Goal: Task Accomplishment & Management: Manage account settings

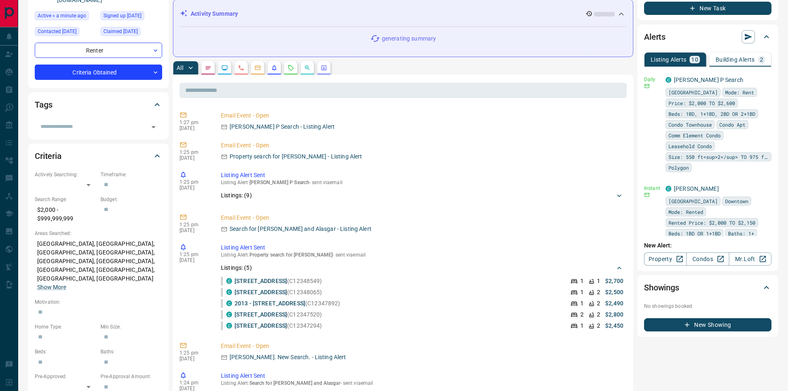
scroll to position [124, 0]
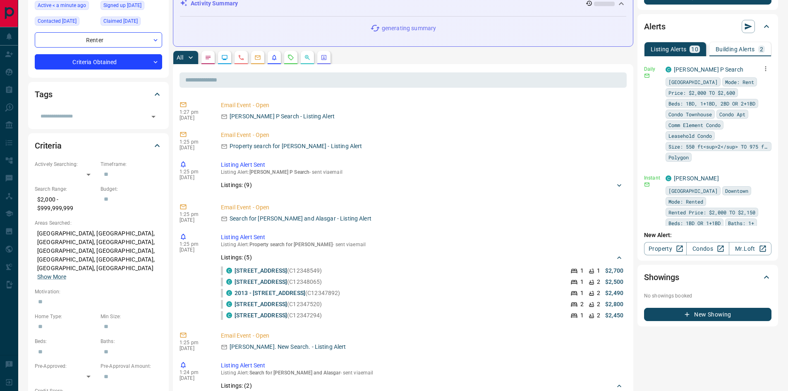
click at [762, 66] on icon "button" at bounding box center [765, 68] width 7 height 7
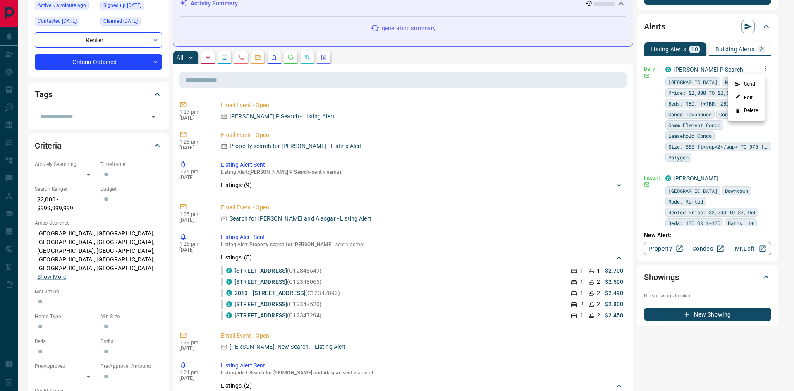
click at [750, 108] on li "Delete" at bounding box center [747, 110] width 36 height 13
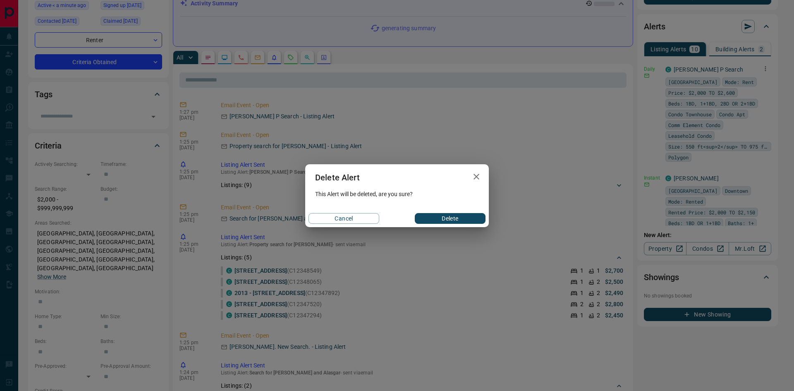
click at [447, 218] on button "Delete" at bounding box center [450, 218] width 71 height 11
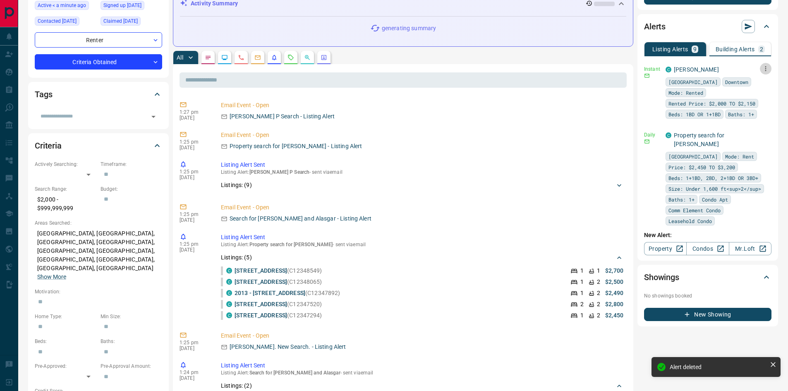
click at [762, 70] on icon "button" at bounding box center [765, 68] width 7 height 7
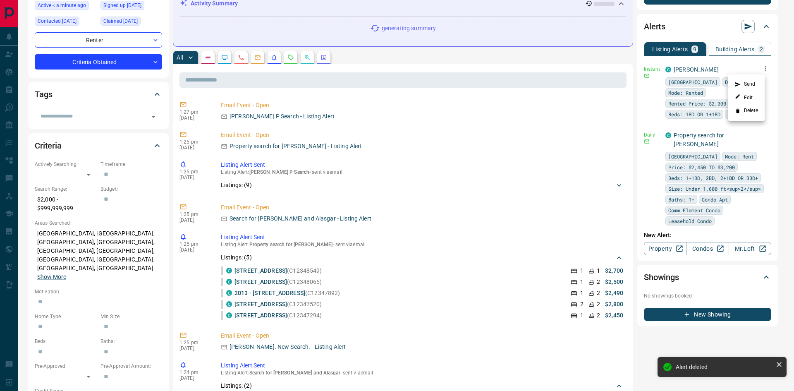
click at [746, 112] on li "Delete" at bounding box center [747, 110] width 36 height 13
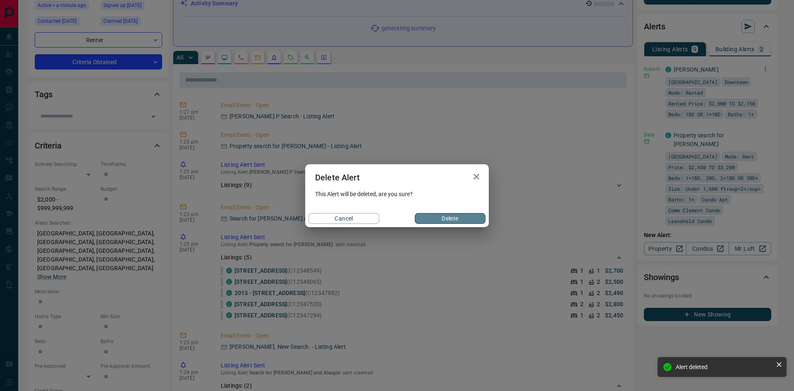
click at [439, 217] on button "Delete" at bounding box center [450, 218] width 71 height 11
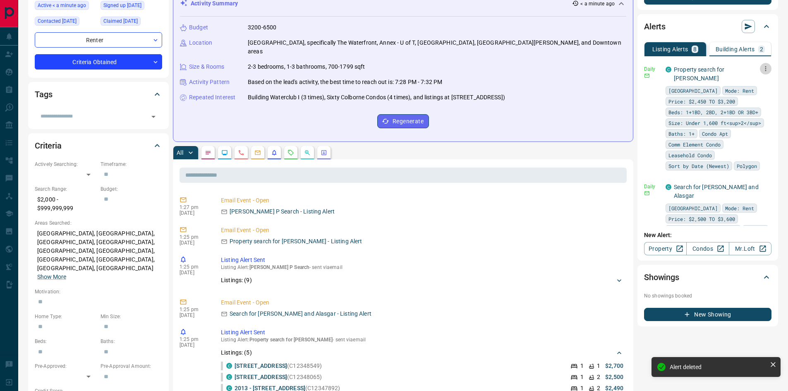
click at [762, 66] on icon "button" at bounding box center [765, 68] width 7 height 7
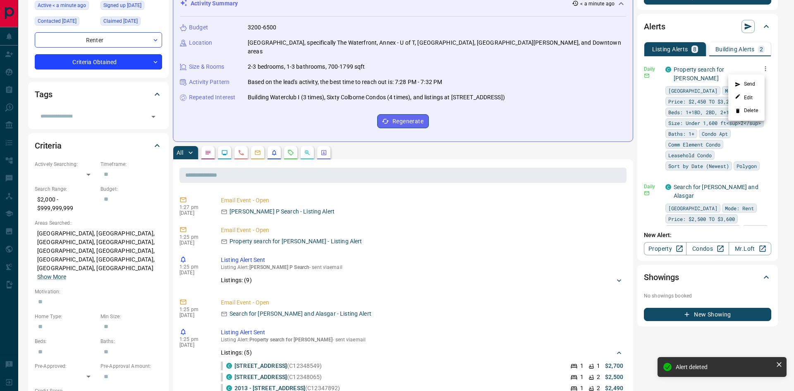
click at [742, 108] on li "Delete" at bounding box center [747, 110] width 36 height 13
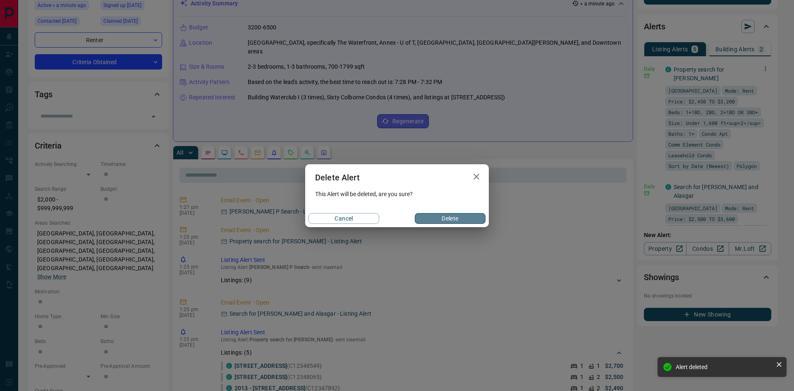
click at [451, 218] on button "Delete" at bounding box center [450, 218] width 71 height 11
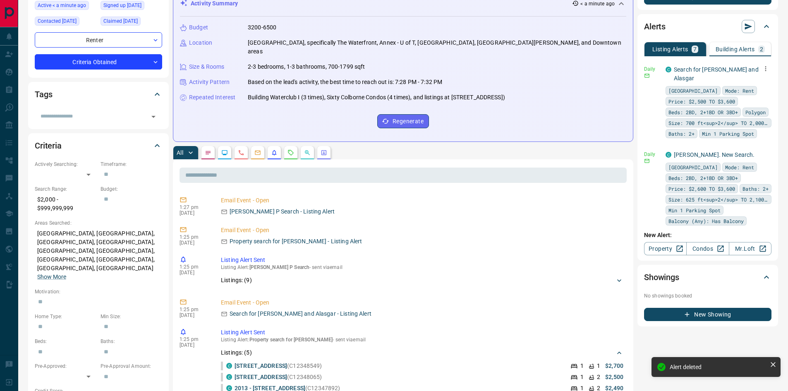
click at [762, 65] on icon "button" at bounding box center [765, 68] width 7 height 7
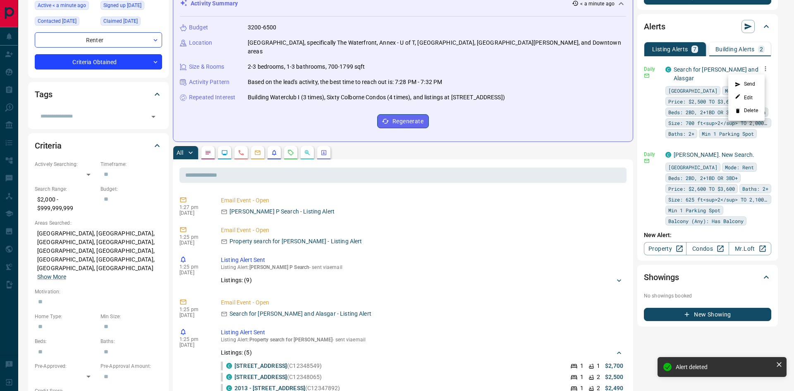
click at [742, 111] on li "Delete" at bounding box center [747, 110] width 36 height 13
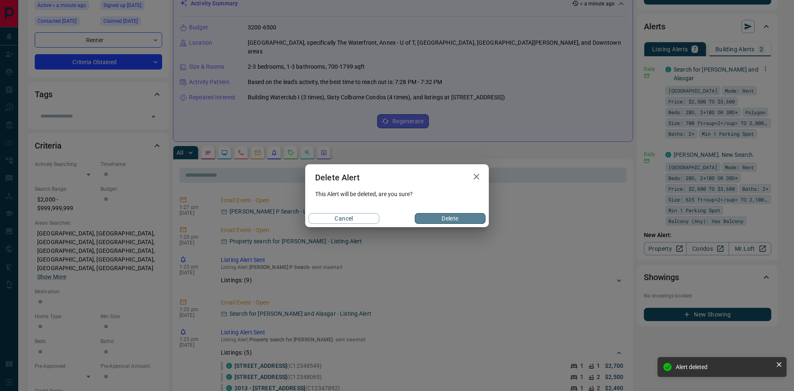
click at [452, 218] on button "Delete" at bounding box center [450, 218] width 71 height 11
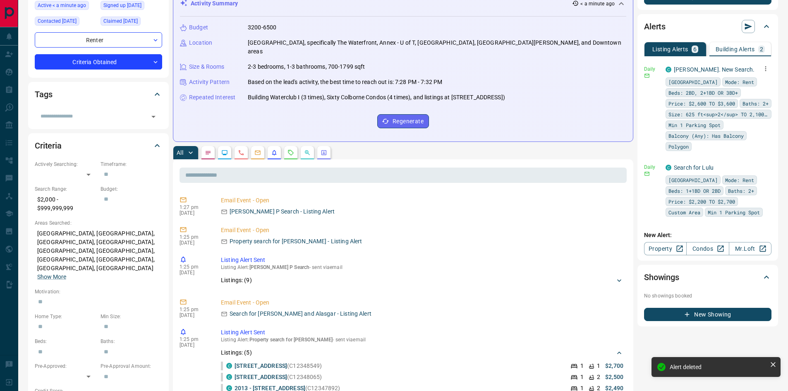
click at [762, 67] on icon "button" at bounding box center [765, 68] width 7 height 7
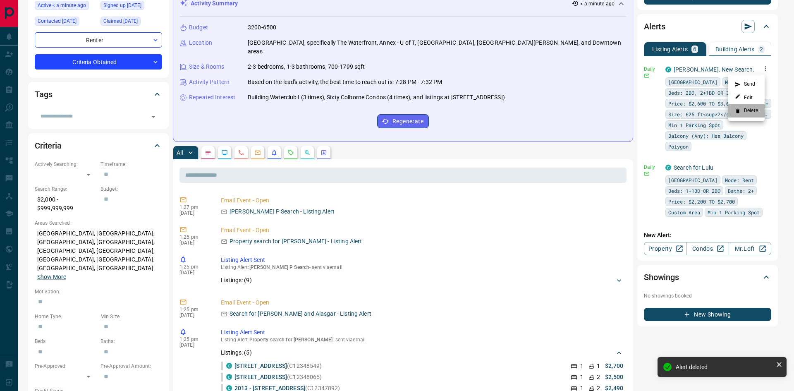
click at [747, 108] on li "Delete" at bounding box center [747, 110] width 36 height 13
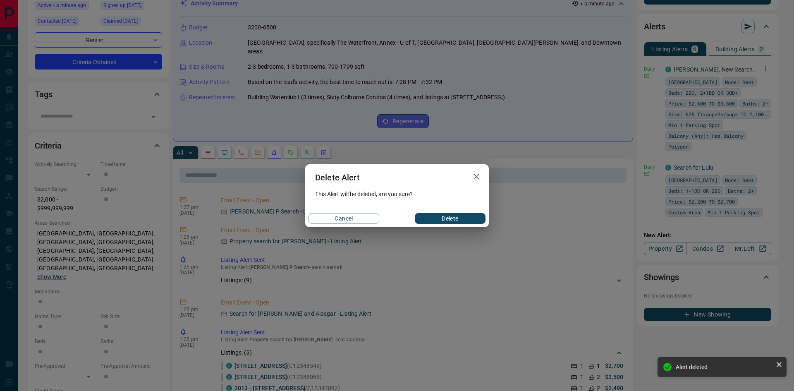
click at [432, 216] on button "Delete" at bounding box center [450, 218] width 71 height 11
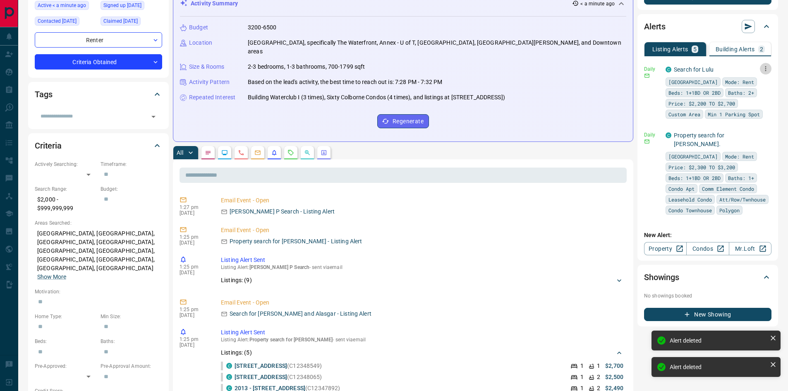
click at [762, 67] on icon "button" at bounding box center [765, 68] width 7 height 7
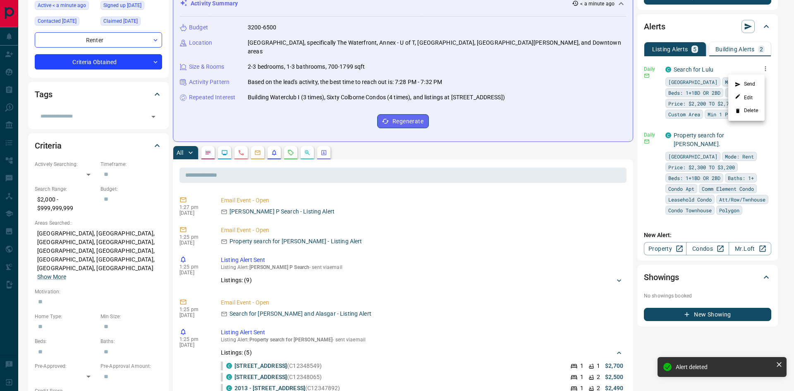
click at [752, 113] on li "Delete" at bounding box center [747, 110] width 36 height 13
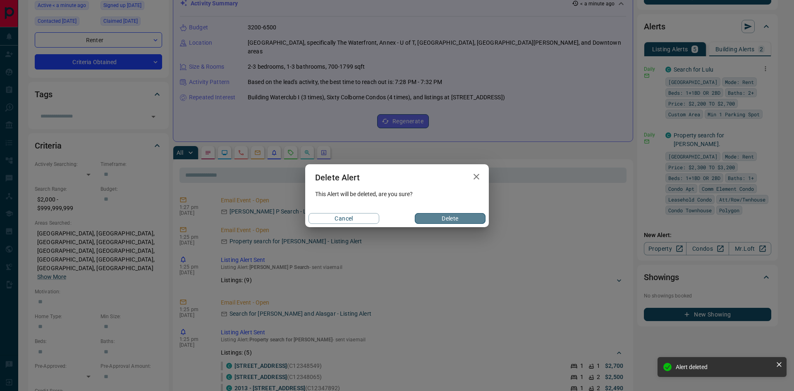
drag, startPoint x: 429, startPoint y: 220, endPoint x: 487, endPoint y: 219, distance: 57.9
click at [429, 219] on button "Delete" at bounding box center [450, 218] width 71 height 11
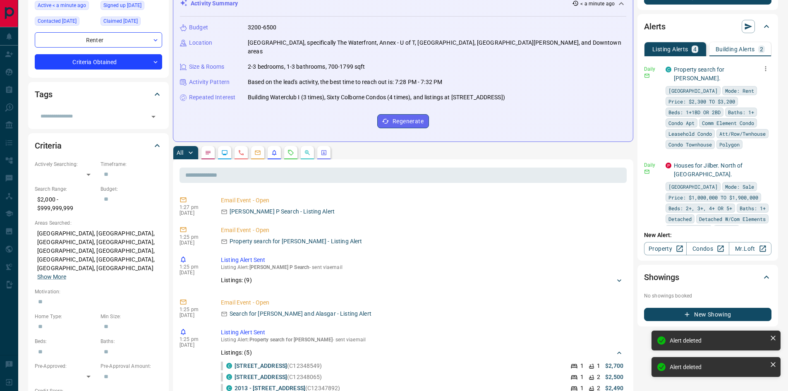
click at [762, 67] on icon "button" at bounding box center [765, 68] width 7 height 7
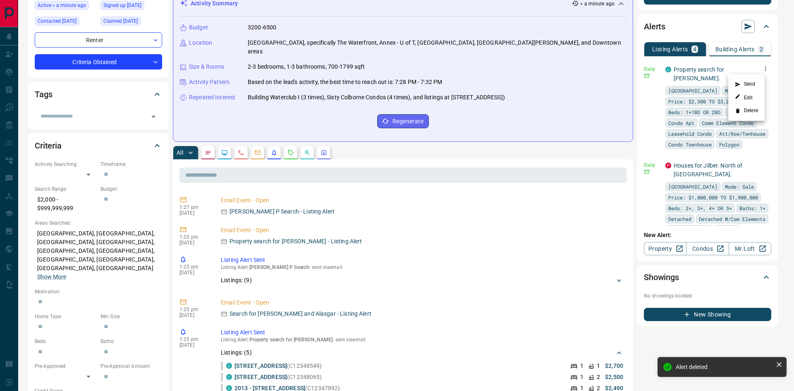
click at [746, 108] on li "Delete" at bounding box center [747, 110] width 36 height 13
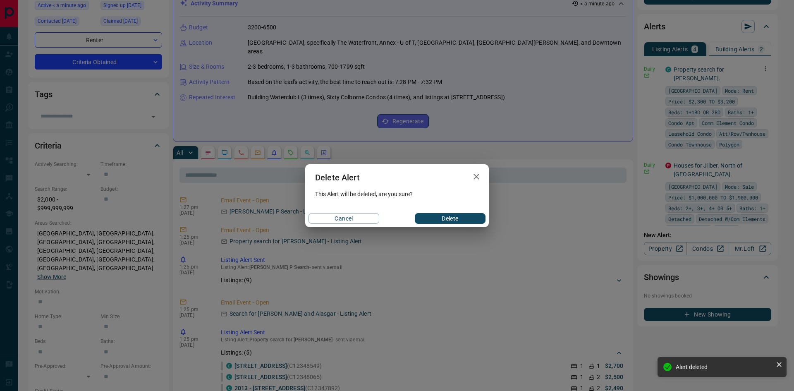
click at [453, 216] on button "Delete" at bounding box center [450, 218] width 71 height 11
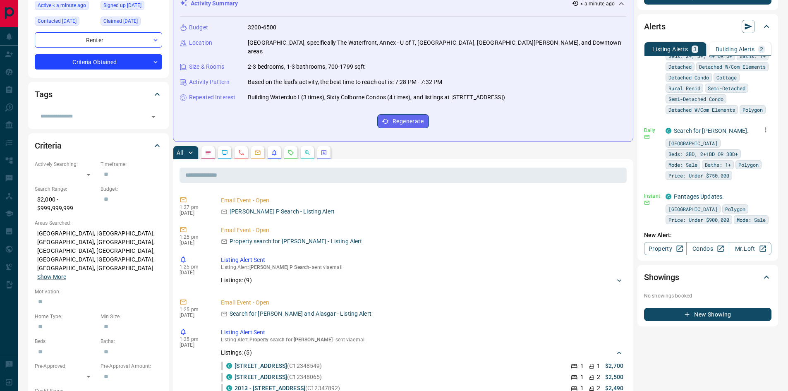
scroll to position [63, 0]
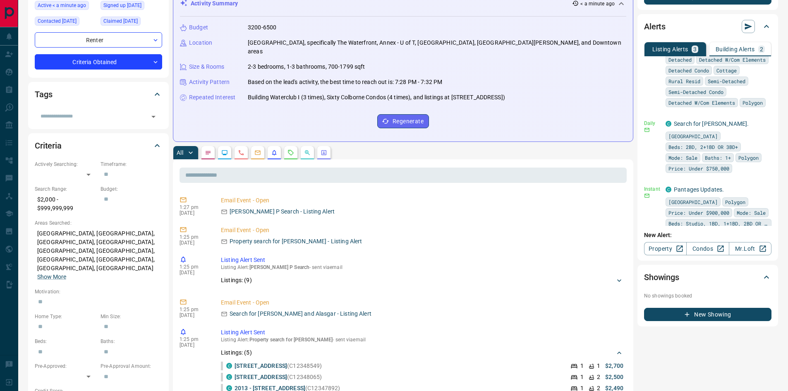
click at [741, 51] on p "Building Alerts" at bounding box center [735, 49] width 39 height 6
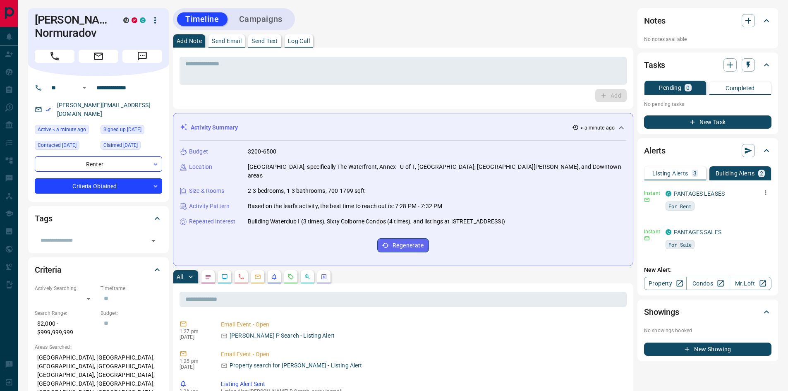
scroll to position [83, 0]
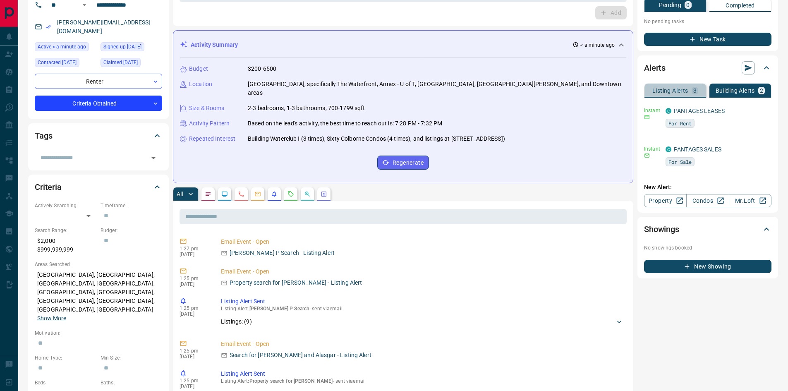
click at [677, 84] on button "Listing Alerts 3" at bounding box center [676, 91] width 62 height 14
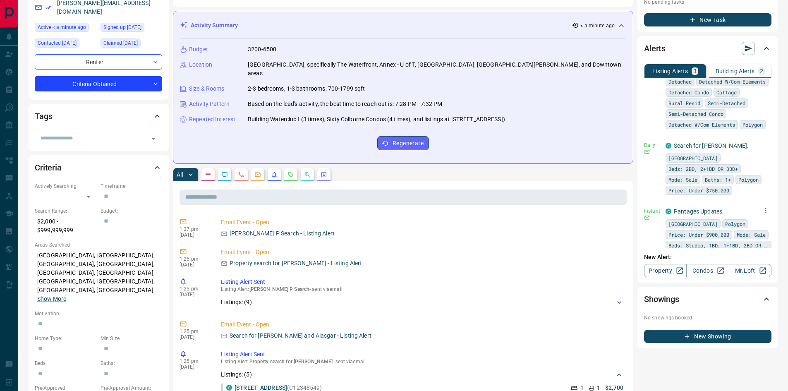
scroll to position [207, 0]
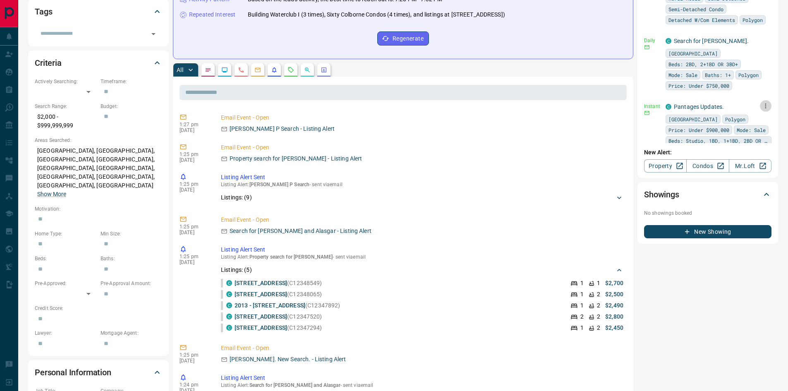
click at [765, 103] on icon "button" at bounding box center [765, 105] width 1 height 5
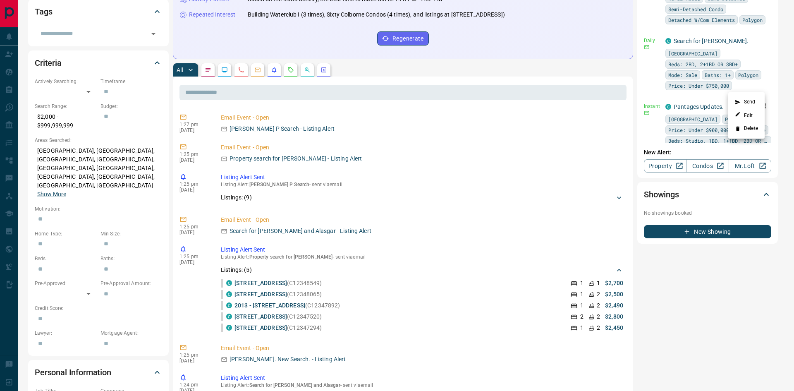
click at [745, 125] on li "Delete" at bounding box center [747, 128] width 36 height 13
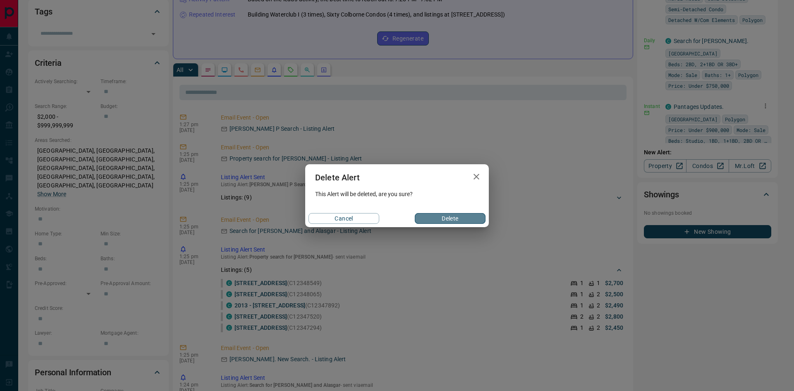
drag, startPoint x: 430, startPoint y: 218, endPoint x: 475, endPoint y: 211, distance: 45.2
click at [431, 219] on button "Delete" at bounding box center [450, 218] width 71 height 11
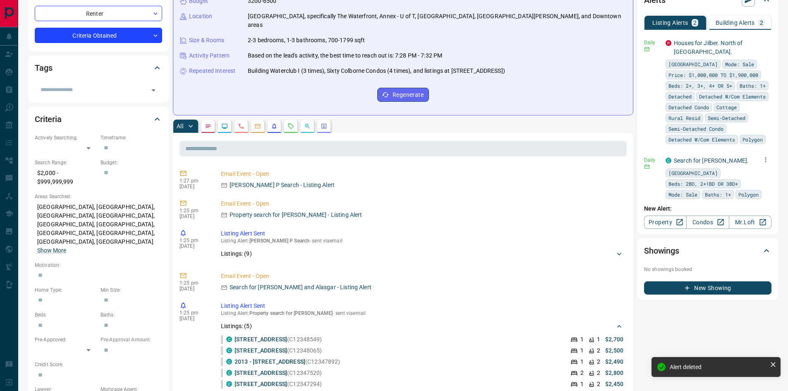
scroll to position [166, 0]
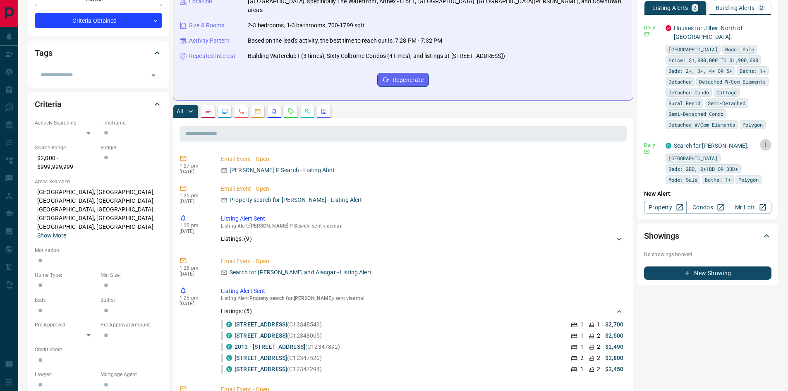
click at [765, 142] on icon "button" at bounding box center [765, 144] width 1 height 5
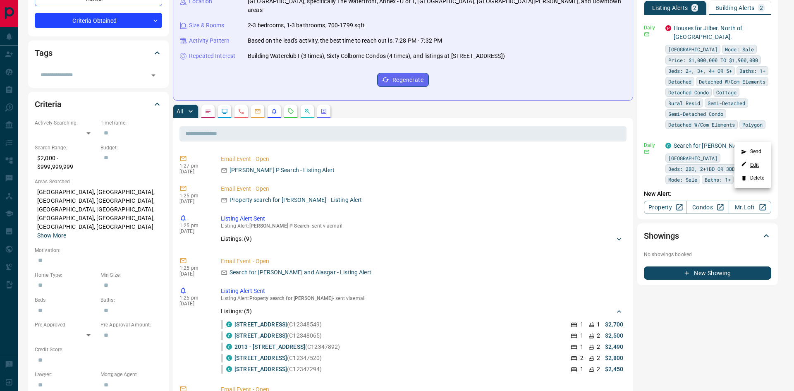
click at [754, 162] on link "Edit" at bounding box center [750, 165] width 18 height 8
click at [781, 110] on div at bounding box center [397, 195] width 794 height 391
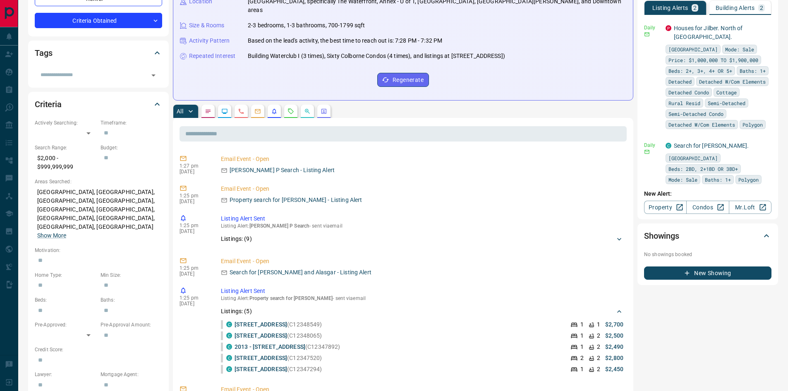
scroll to position [0, 0]
